Goal: Book appointment/travel/reservation

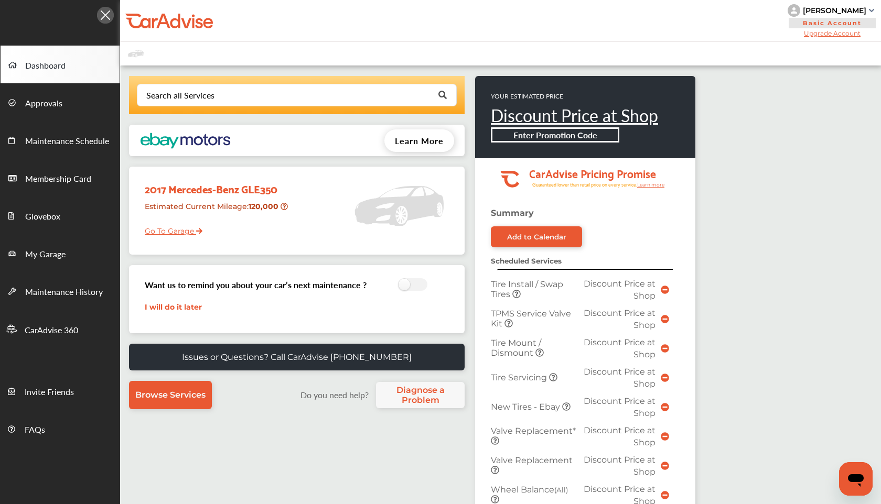
click at [188, 232] on link "Go To Garage" at bounding box center [170, 229] width 66 height 20
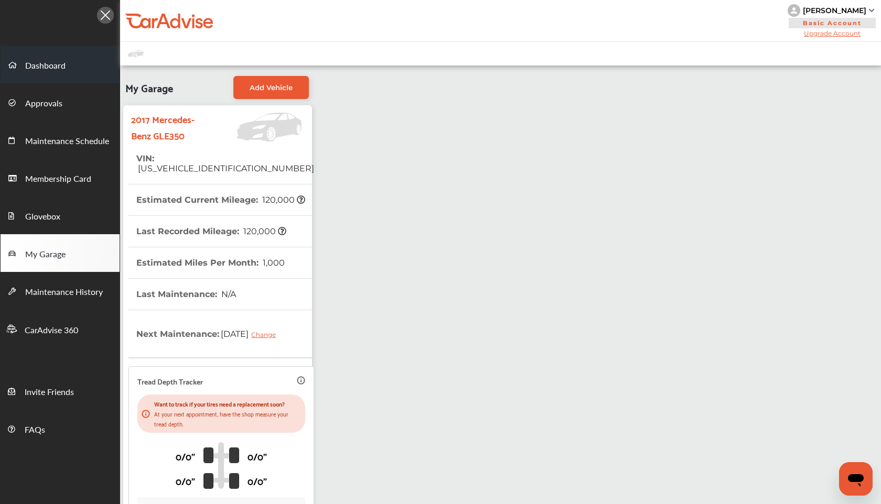
click at [60, 62] on span "Dashboard" at bounding box center [45, 66] width 40 height 14
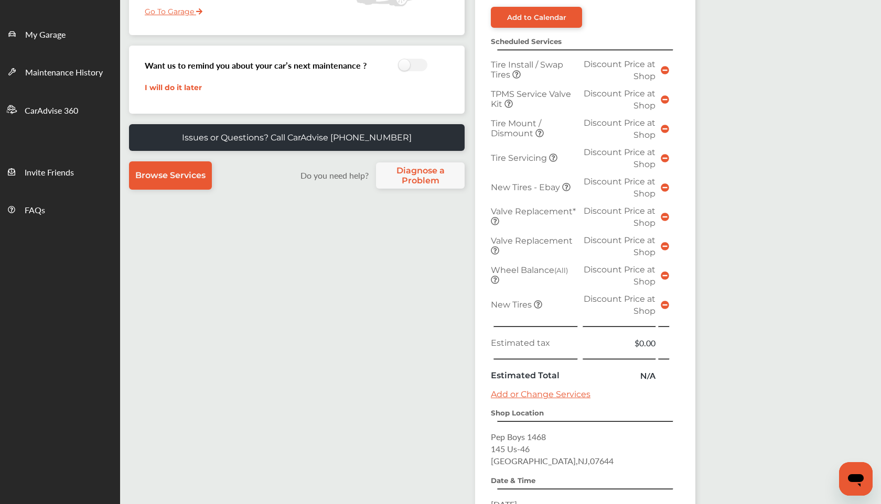
scroll to position [254, 0]
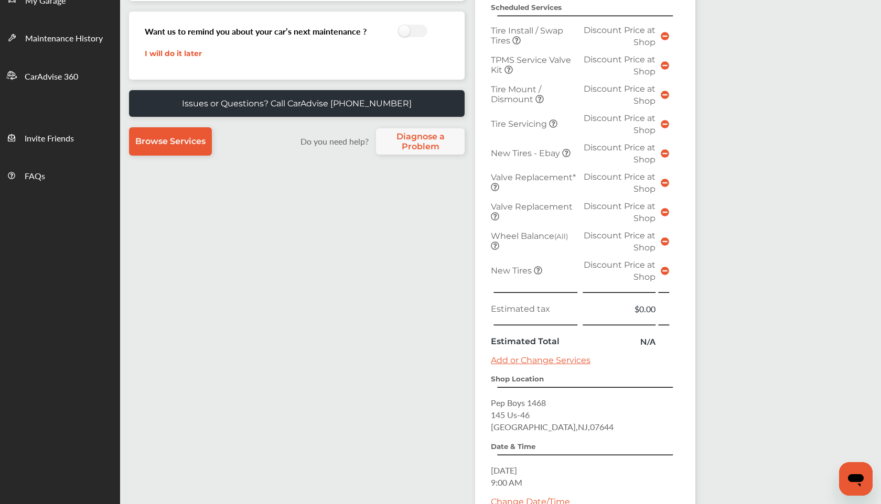
click at [664, 270] on icon at bounding box center [665, 271] width 8 height 8
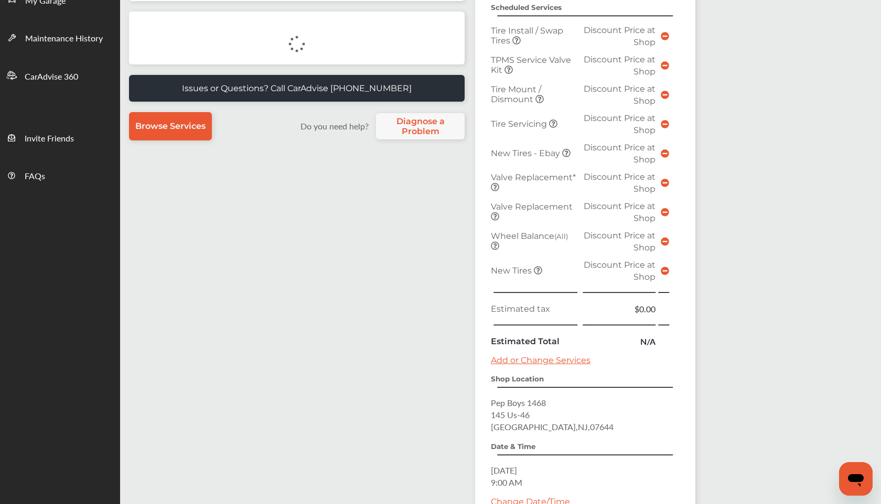
click at [664, 270] on icon at bounding box center [665, 271] width 8 height 8
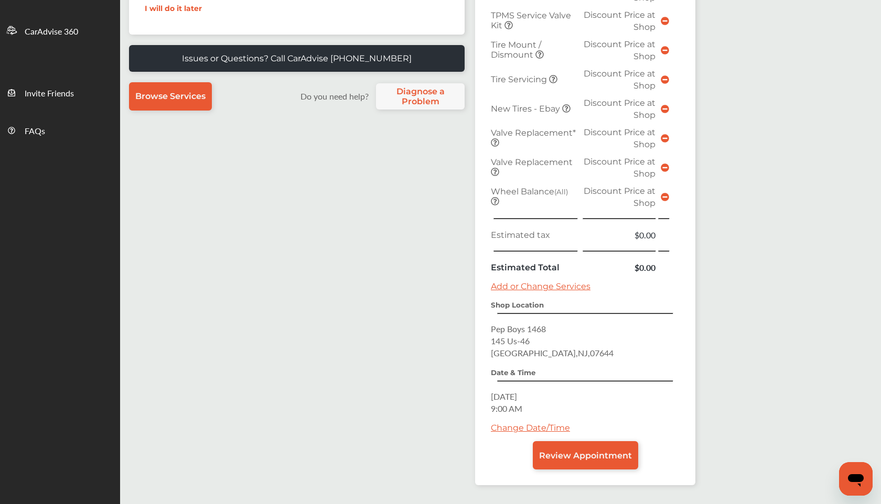
scroll to position [340, 0]
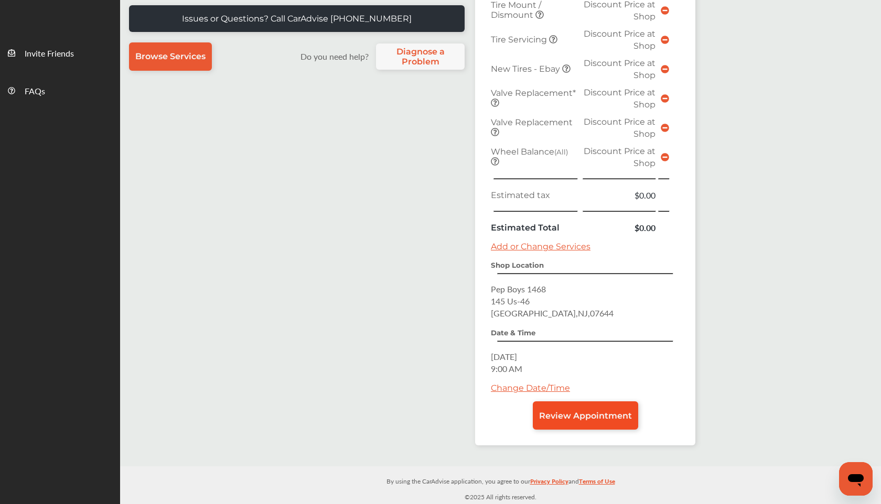
click at [580, 416] on span "Review Appointment" at bounding box center [585, 416] width 93 height 10
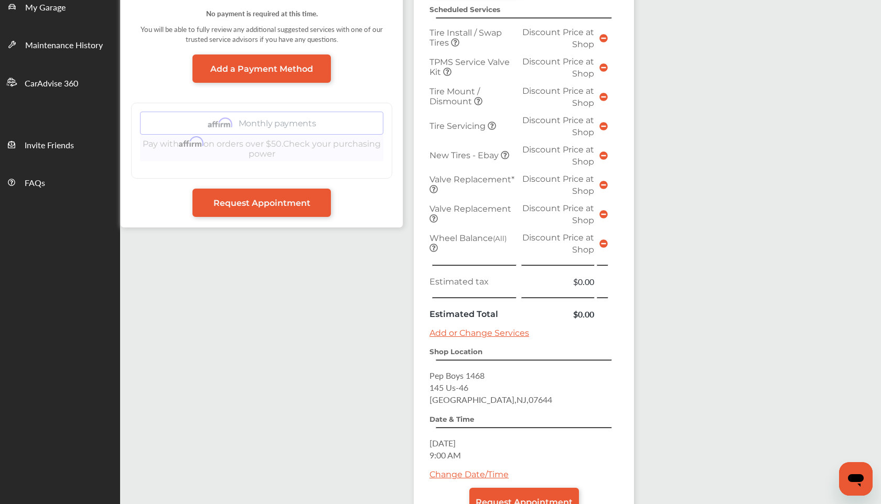
scroll to position [329, 0]
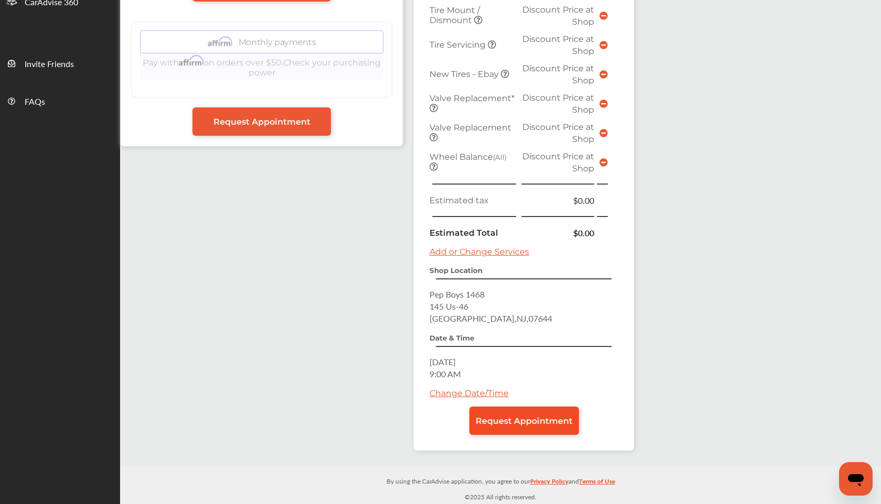
click at [508, 419] on span "Request Appointment" at bounding box center [524, 421] width 97 height 10
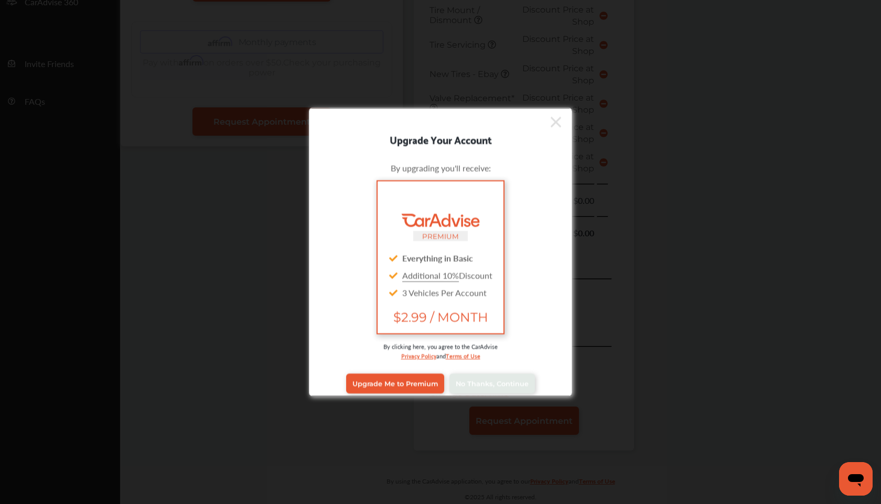
scroll to position [328, 0]
click at [484, 386] on span "No Thanks, Continue" at bounding box center [492, 384] width 73 height 8
